Goal: Purchase product/service

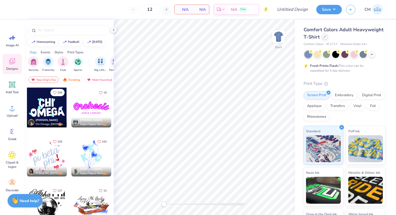
click at [325, 38] on icon at bounding box center [324, 36] width 3 height 3
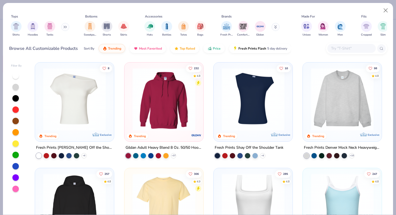
click at [321, 134] on div at bounding box center [342, 100] width 74 height 71
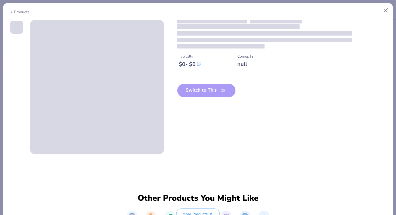
click at [321, 134] on div "Typically $ 0 - $ 0 Comes In null Switch to This" at bounding box center [198, 87] width 378 height 135
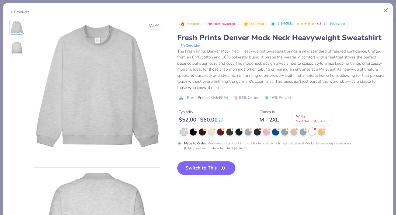
click at [313, 132] on div at bounding box center [312, 131] width 7 height 7
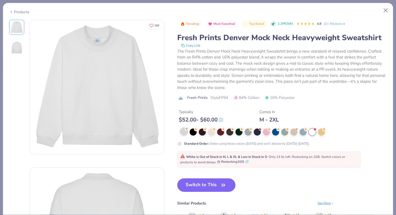
click at [183, 133] on div at bounding box center [183, 131] width 7 height 7
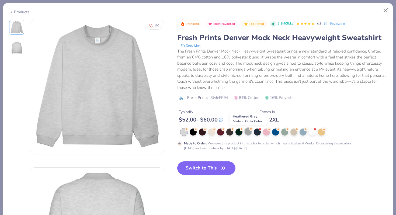
click at [248, 133] on div at bounding box center [248, 131] width 7 height 7
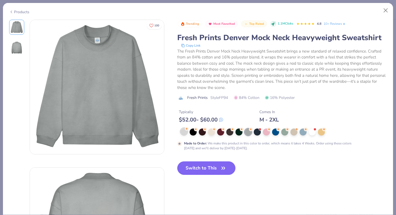
click at [183, 132] on div at bounding box center [183, 131] width 7 height 7
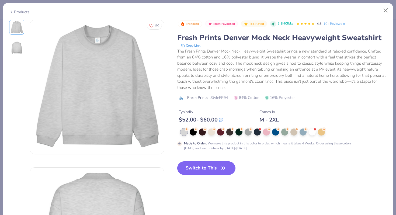
click at [191, 166] on button "Switch to This" at bounding box center [206, 167] width 58 height 13
type input "50"
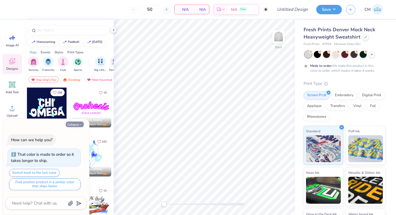
click at [78, 124] on button "Collapse" at bounding box center [75, 124] width 18 height 6
type textarea "x"
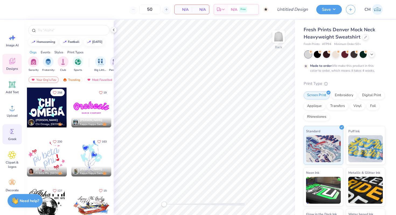
click at [10, 133] on circle at bounding box center [11, 132] width 4 height 4
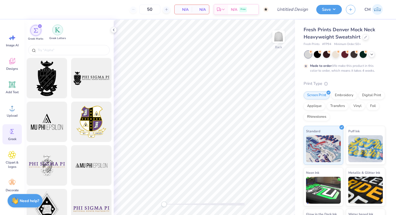
click at [57, 30] on img "filter for Greek Letters" at bounding box center [57, 29] width 5 height 5
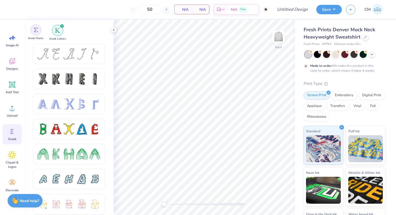
click at [37, 31] on img "filter for Greek Marks" at bounding box center [36, 30] width 4 height 4
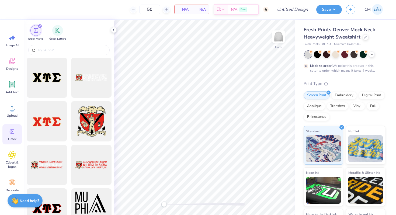
scroll to position [484, 0]
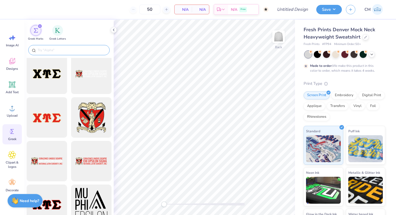
click at [68, 52] on input "text" at bounding box center [71, 49] width 69 height 5
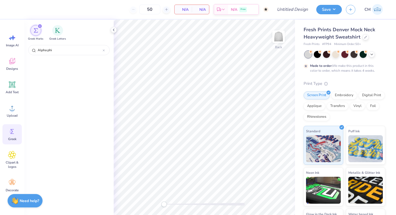
scroll to position [118, 0]
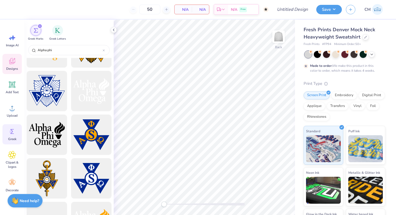
type input "Alpha phi"
click at [16, 64] on div "Designs" at bounding box center [11, 64] width 19 height 20
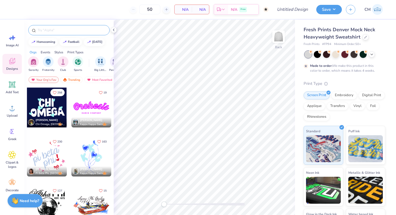
click at [55, 31] on input "text" at bounding box center [71, 29] width 69 height 5
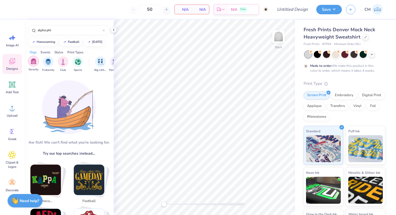
click at [34, 62] on img "filter for Sorority" at bounding box center [33, 61] width 6 height 6
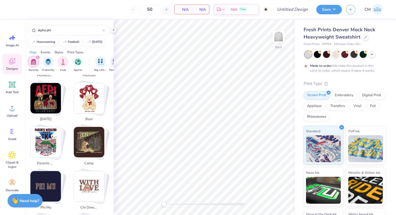
scroll to position [128, 0]
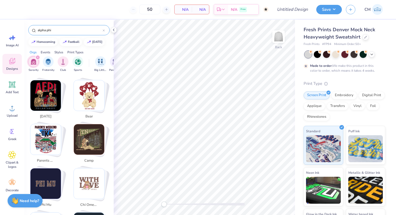
click at [46, 31] on input "alpha phi" at bounding box center [69, 29] width 65 height 5
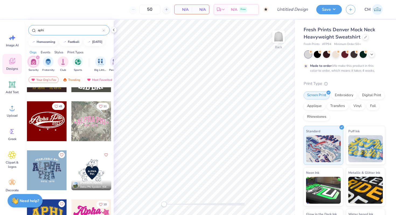
scroll to position [232, 0]
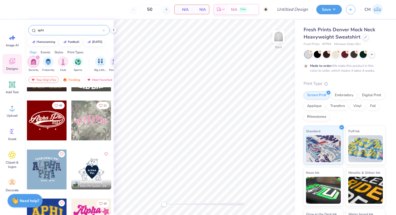
type input "aphi"
click at [92, 119] on div at bounding box center [91, 120] width 40 height 40
